Goal: Check status: Check status

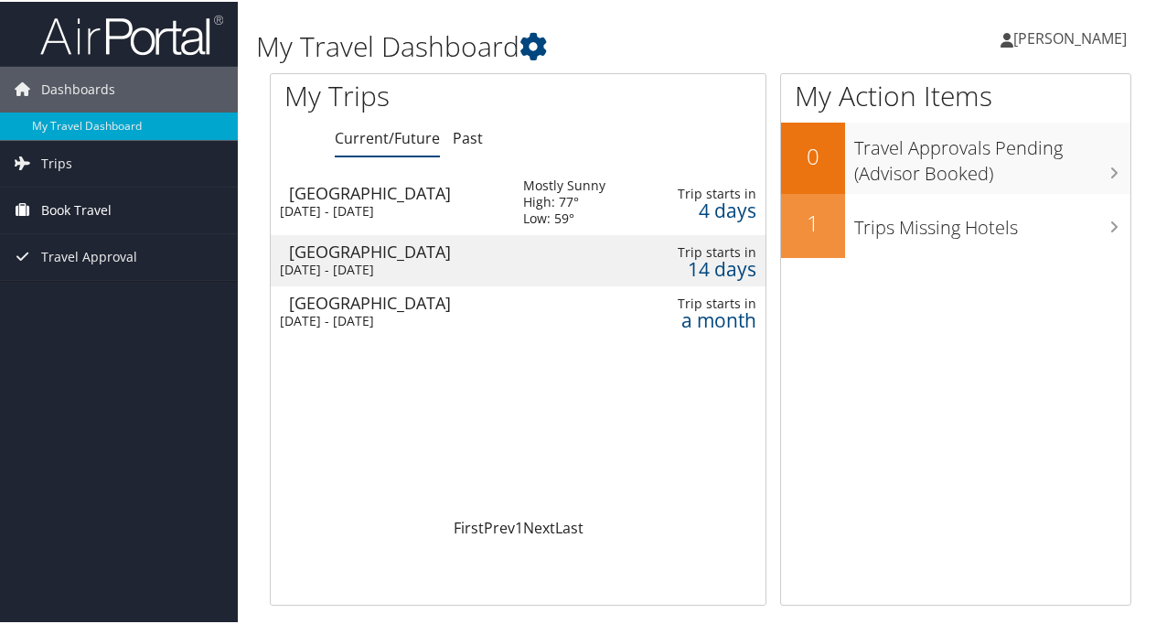
click at [91, 203] on span "Book Travel" at bounding box center [76, 209] width 70 height 46
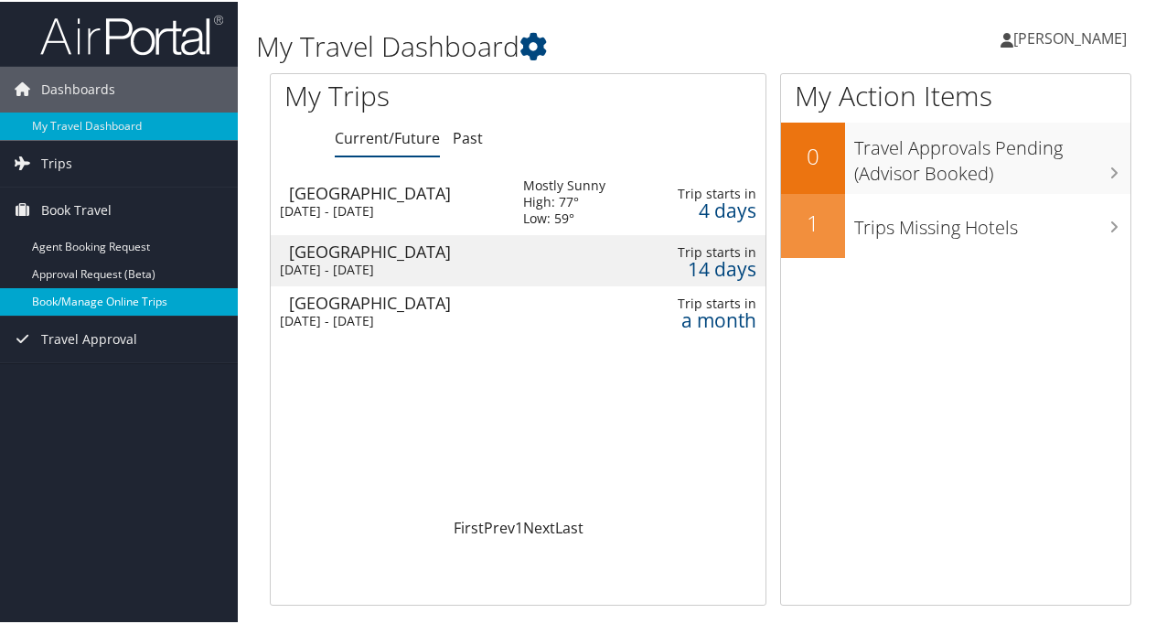
click at [129, 300] on link "Book/Manage Online Trips" at bounding box center [119, 299] width 238 height 27
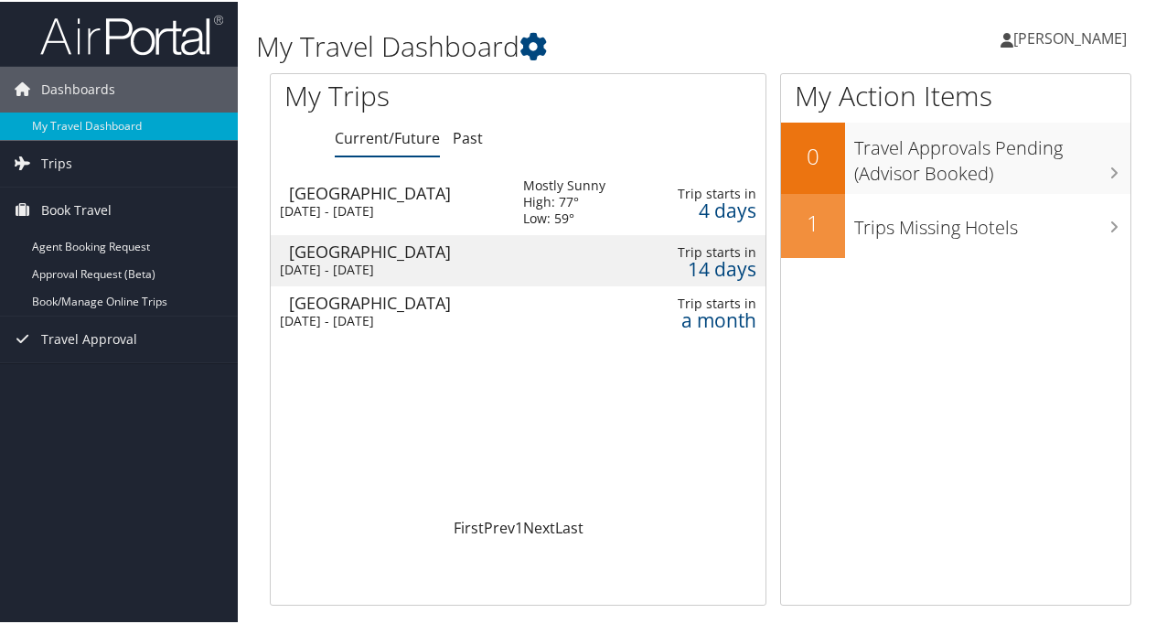
click at [430, 315] on div "[DATE] - [DATE]" at bounding box center [388, 319] width 216 height 16
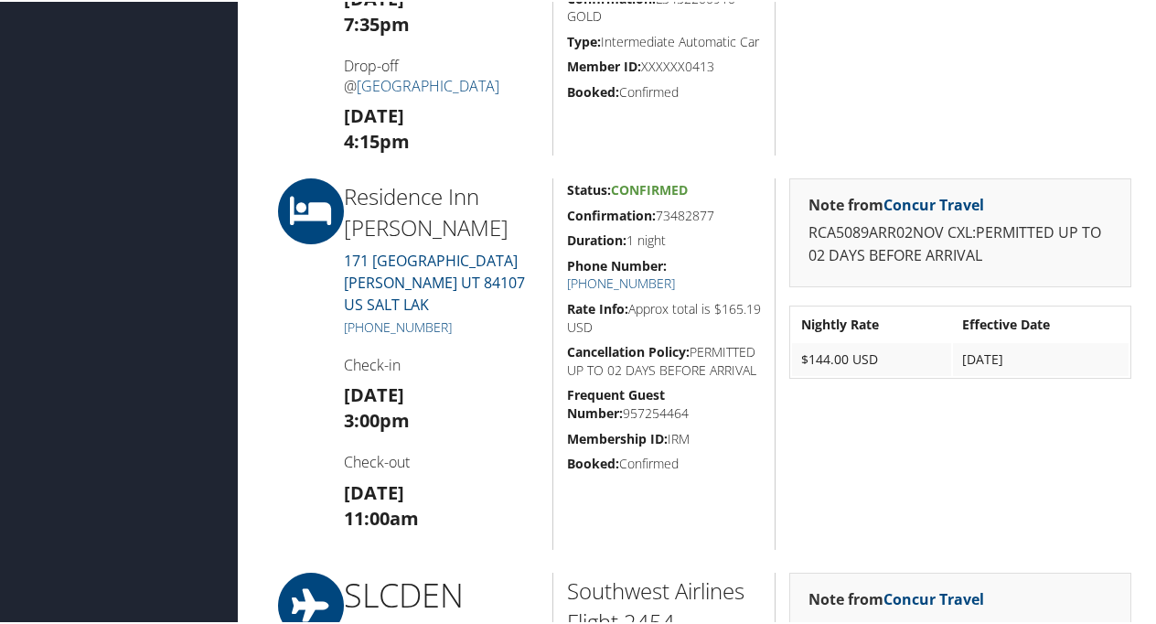
scroll to position [1312, 0]
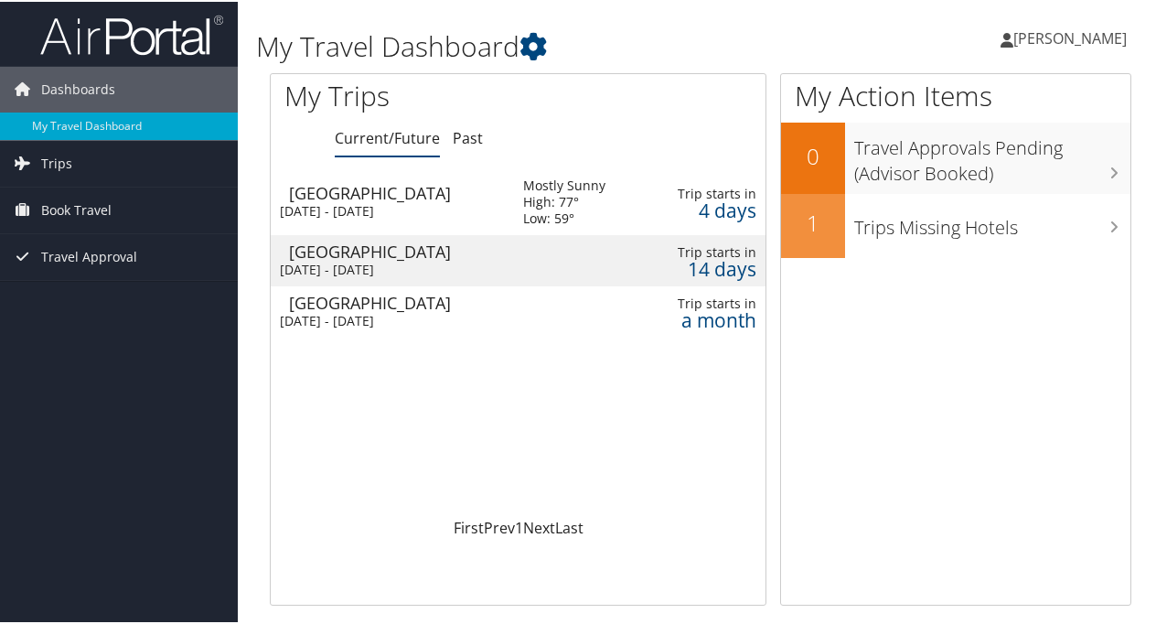
click at [503, 258] on td "[GEOGRAPHIC_DATA] [DATE] - [DATE]" at bounding box center [388, 258] width 234 height 51
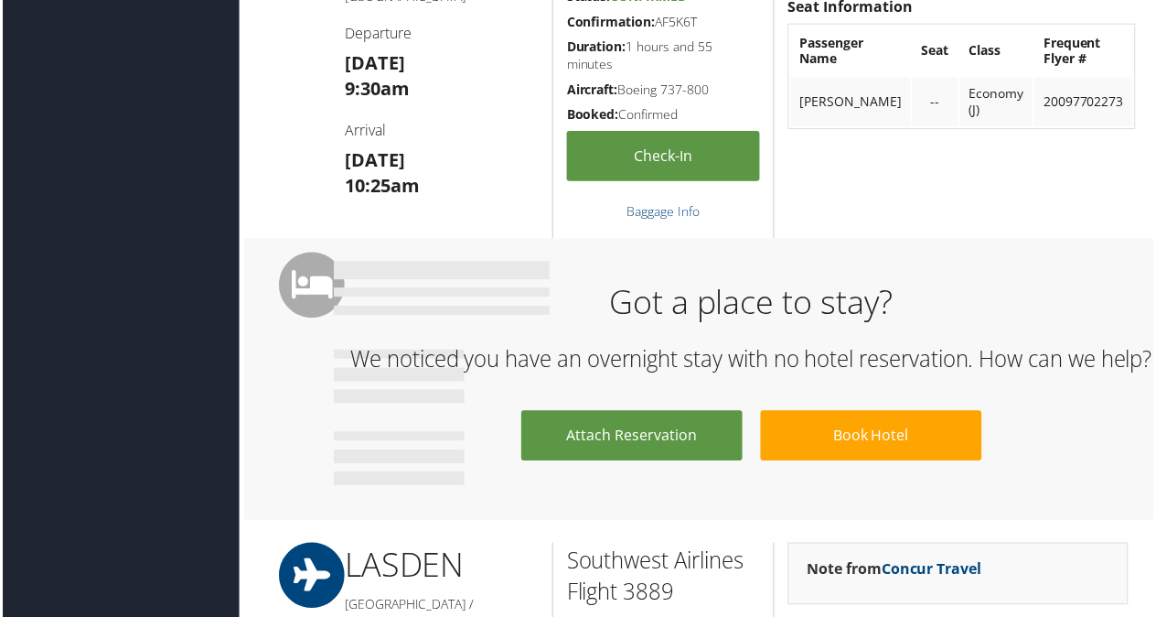
scroll to position [832, 0]
